Goal: Task Accomplishment & Management: Use online tool/utility

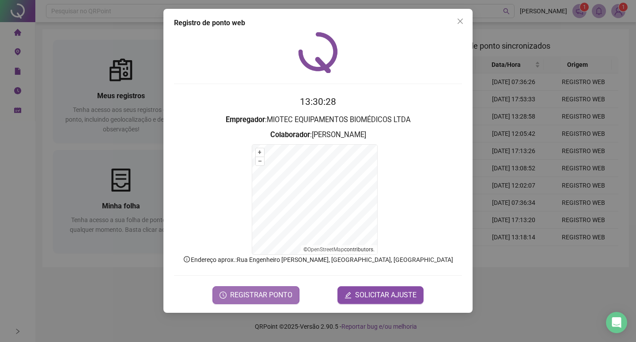
click at [265, 301] on button "REGISTRAR PONTO" at bounding box center [256, 295] width 87 height 18
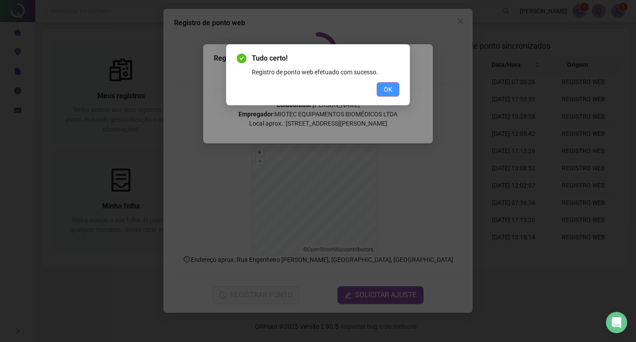
click at [385, 92] on span "OK" at bounding box center [388, 89] width 8 height 10
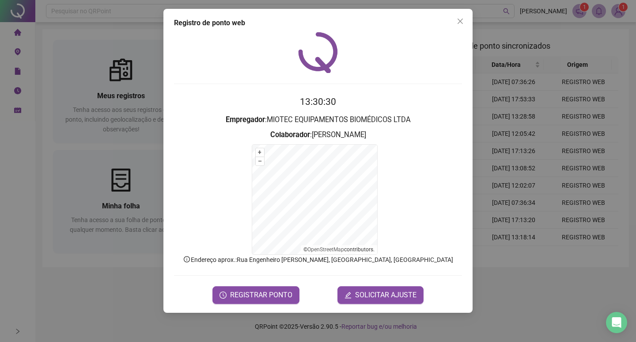
click at [461, 21] on icon "close" at bounding box center [460, 21] width 7 height 7
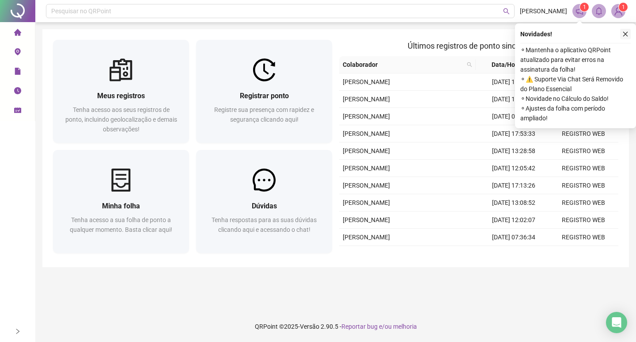
click at [621, 34] on button "button" at bounding box center [625, 34] width 11 height 11
